Goal: Information Seeking & Learning: Learn about a topic

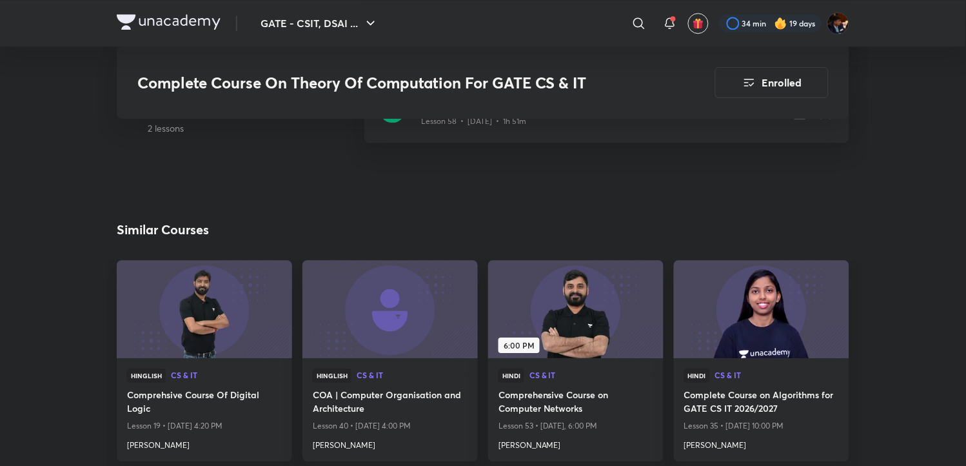
scroll to position [6148, 0]
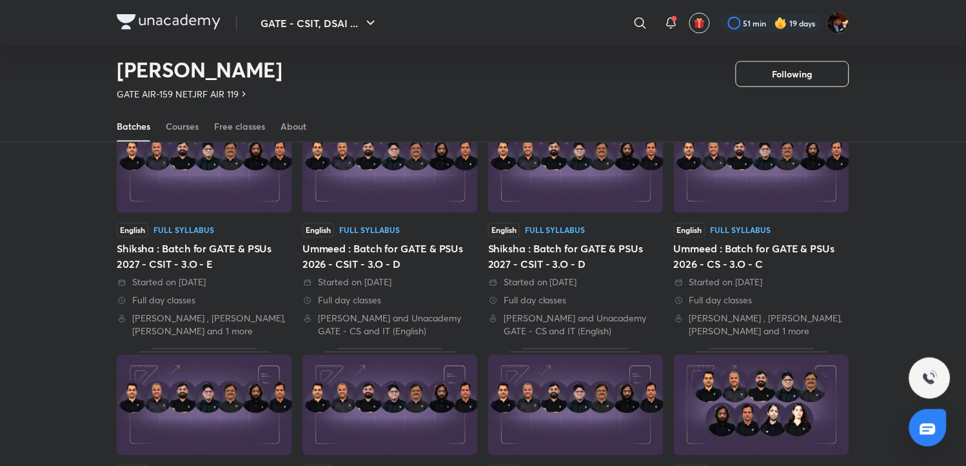
scroll to position [129, 0]
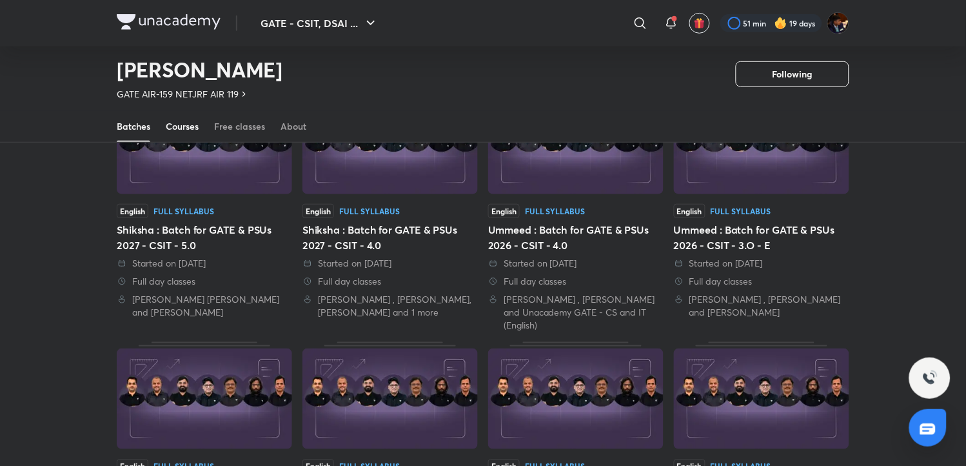
click at [179, 129] on div "Courses" at bounding box center [182, 126] width 33 height 13
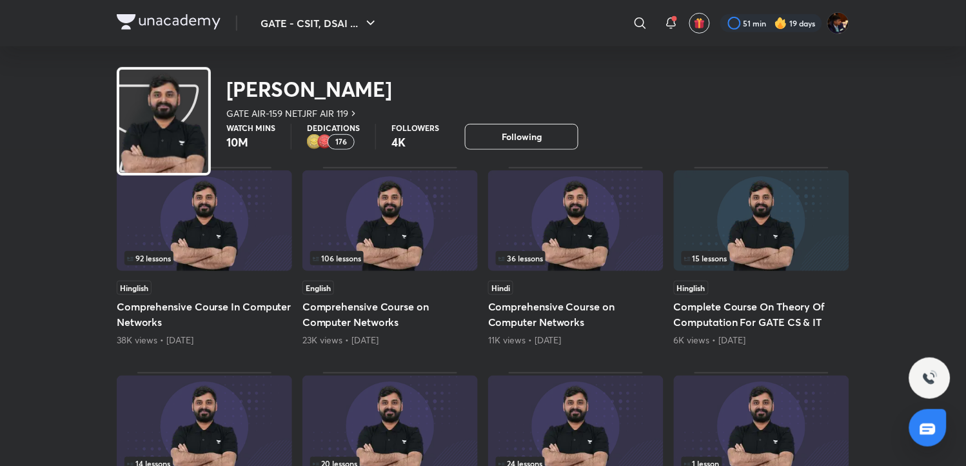
scroll to position [57, 0]
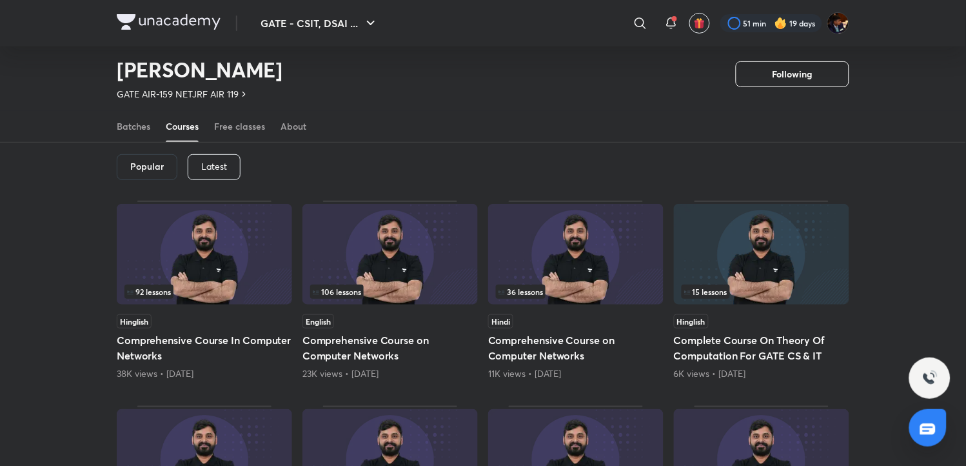
click at [201, 162] on p "Latest" at bounding box center [214, 166] width 26 height 10
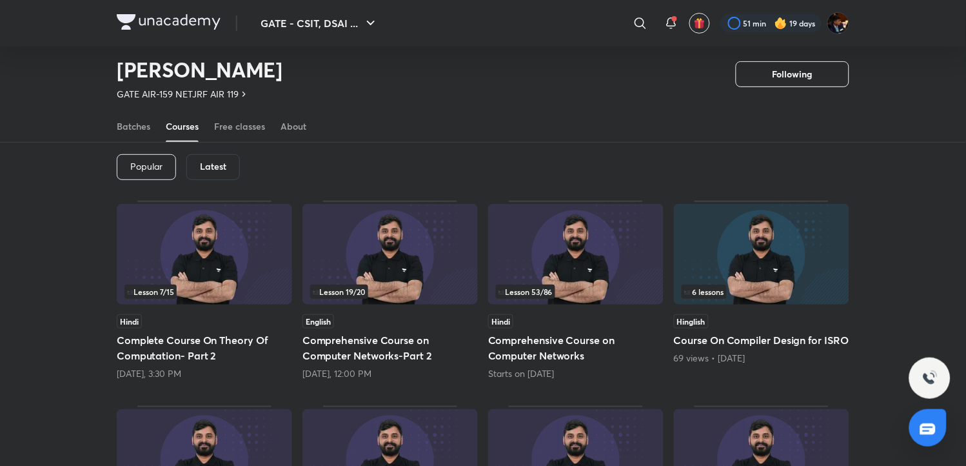
click at [189, 352] on h5 "Complete Course On Theory Of Computation- Part 2" at bounding box center [204, 347] width 175 height 31
